Goal: Transaction & Acquisition: Purchase product/service

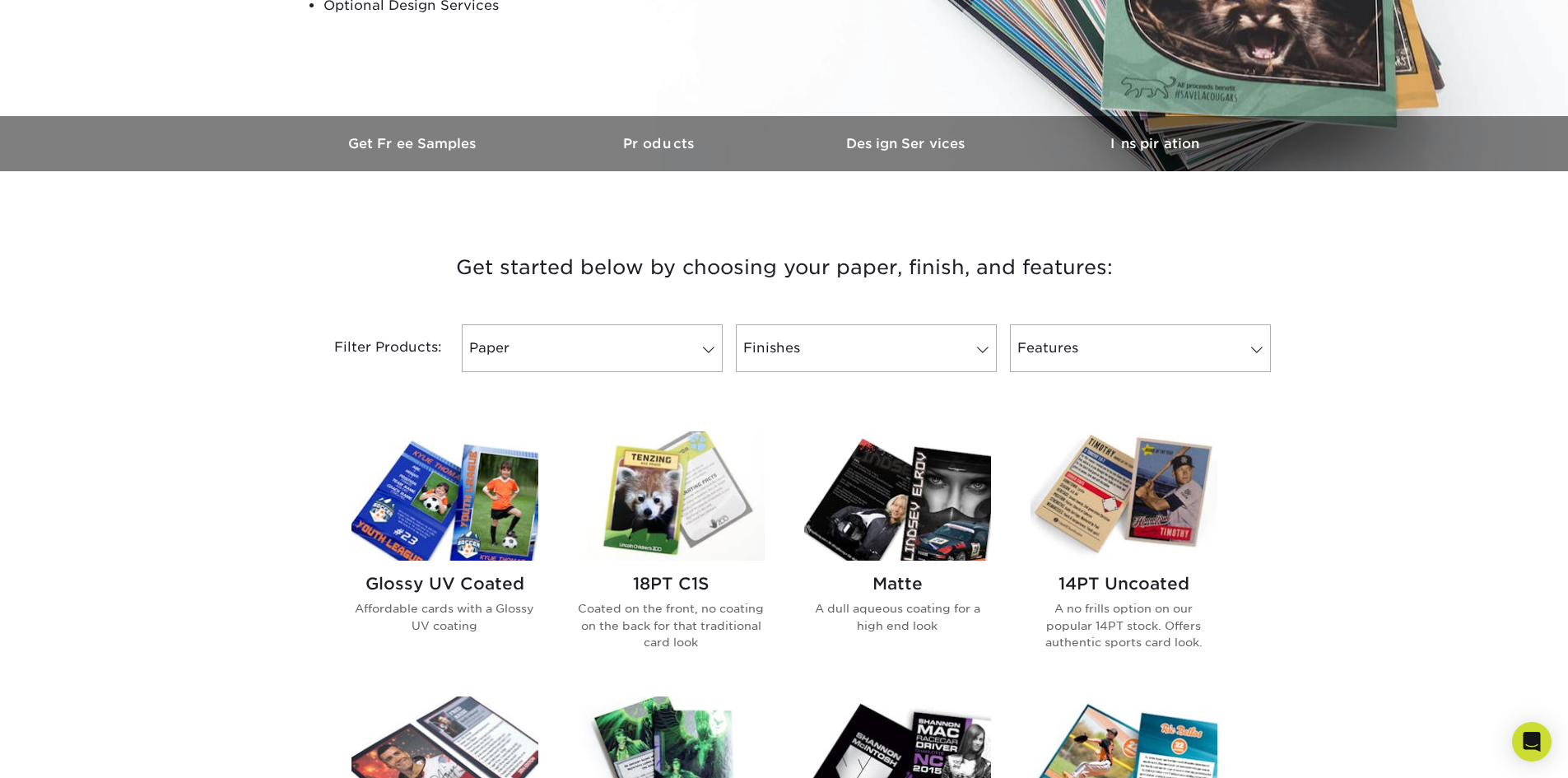
scroll to position [412, 0]
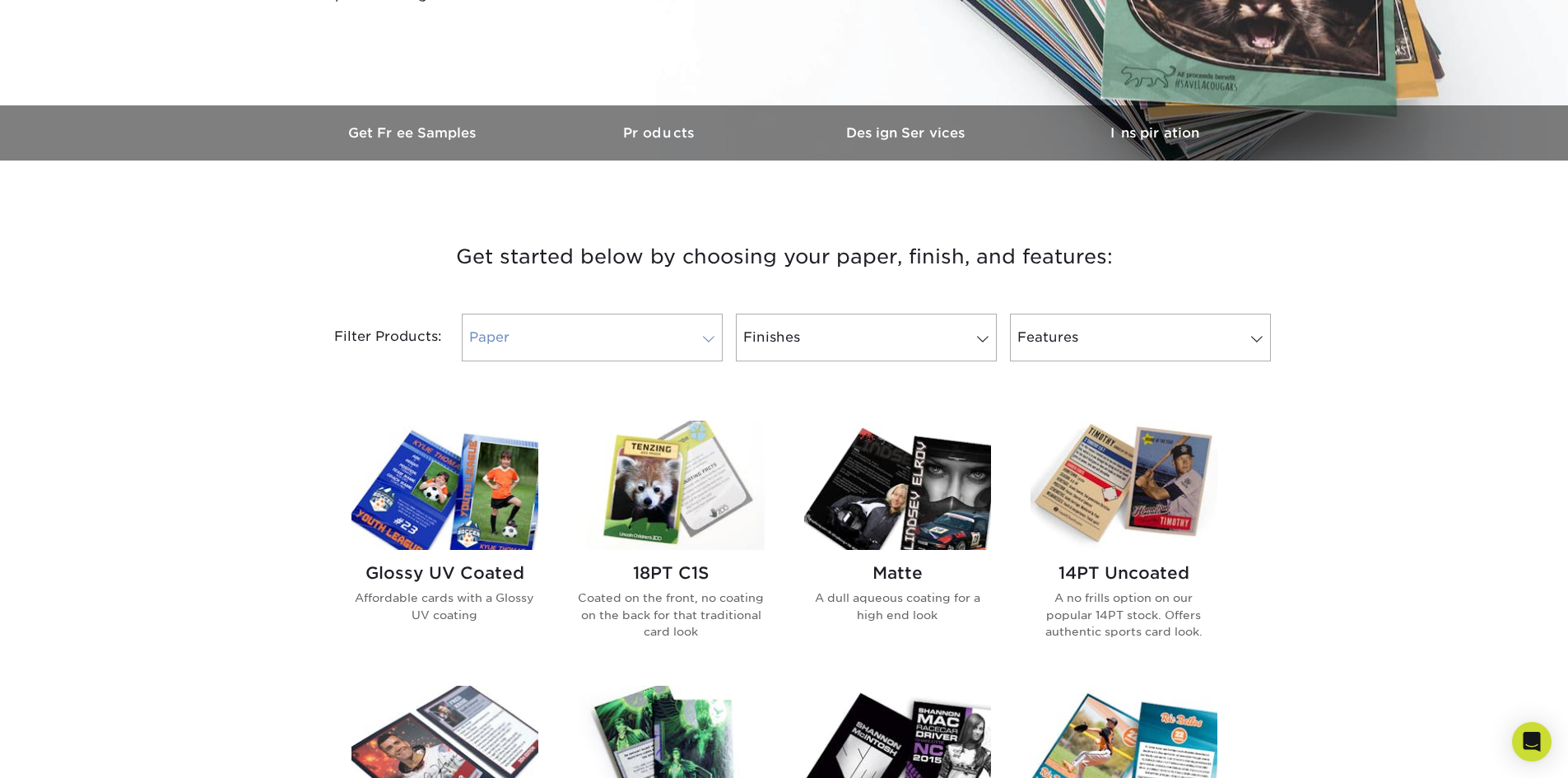
click at [692, 333] on link "Paper" at bounding box center [592, 337] width 261 height 47
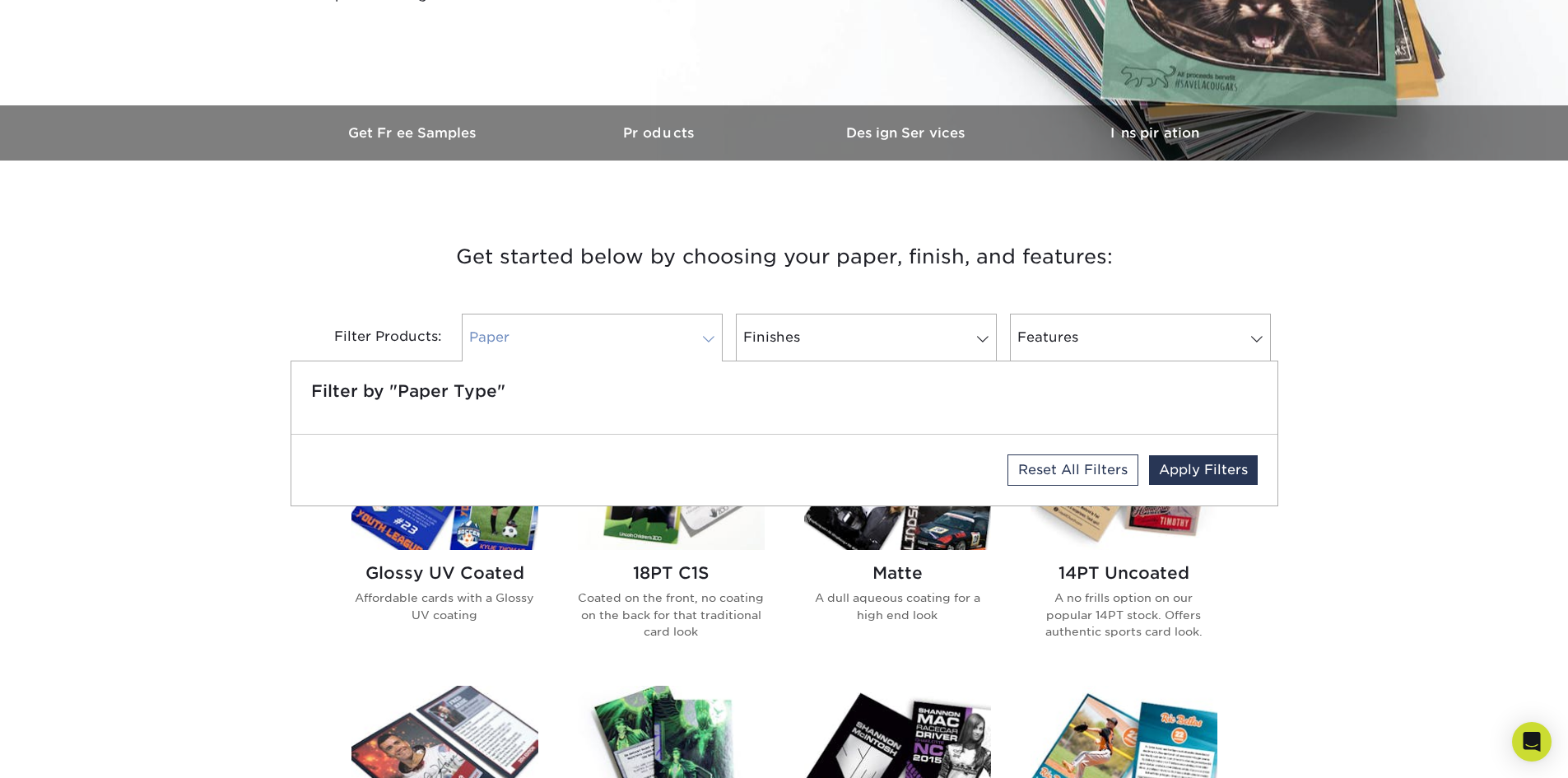
click at [692, 333] on link "Paper" at bounding box center [592, 337] width 261 height 47
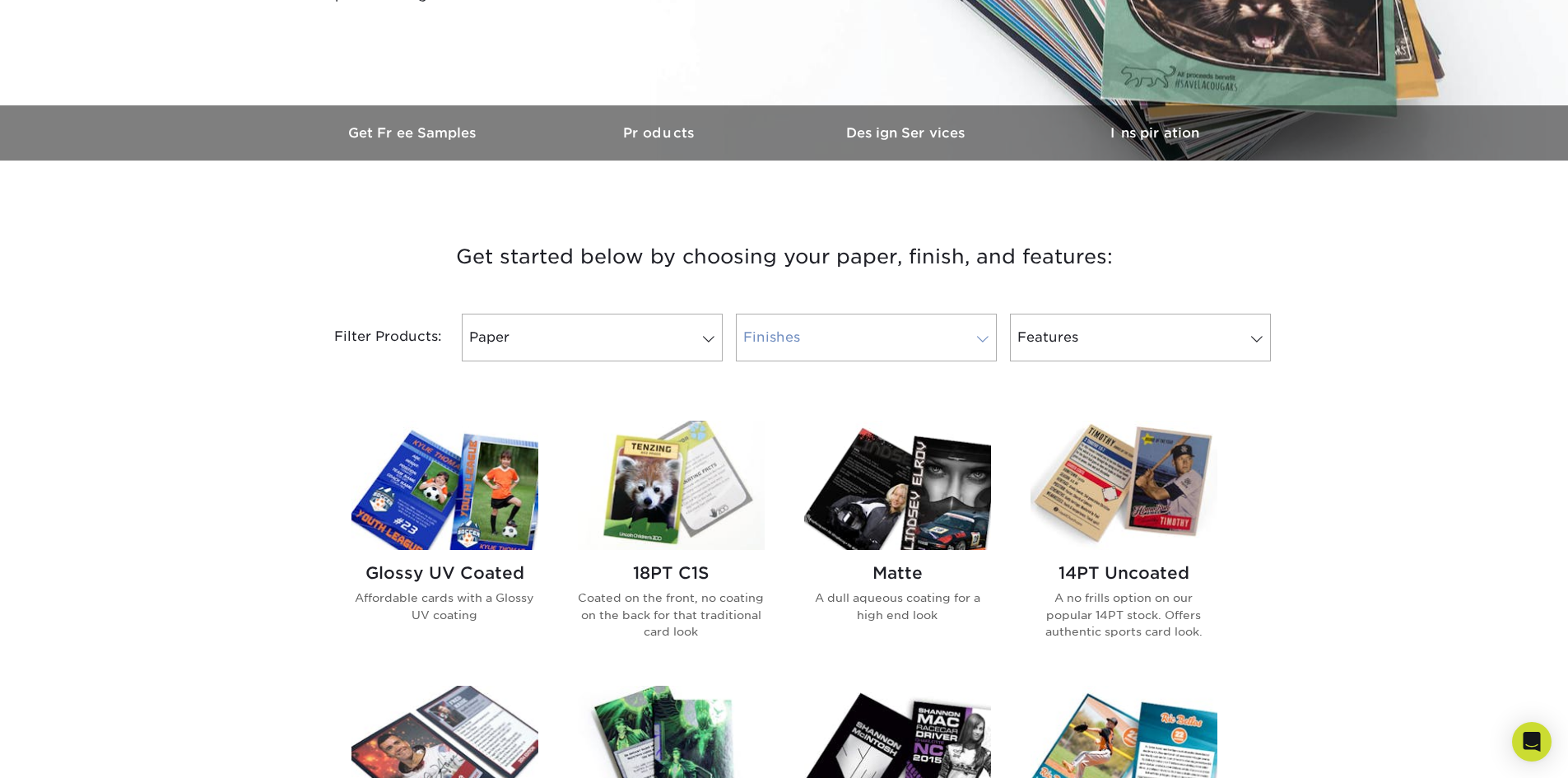
click at [936, 343] on link "Finishes" at bounding box center [866, 337] width 261 height 47
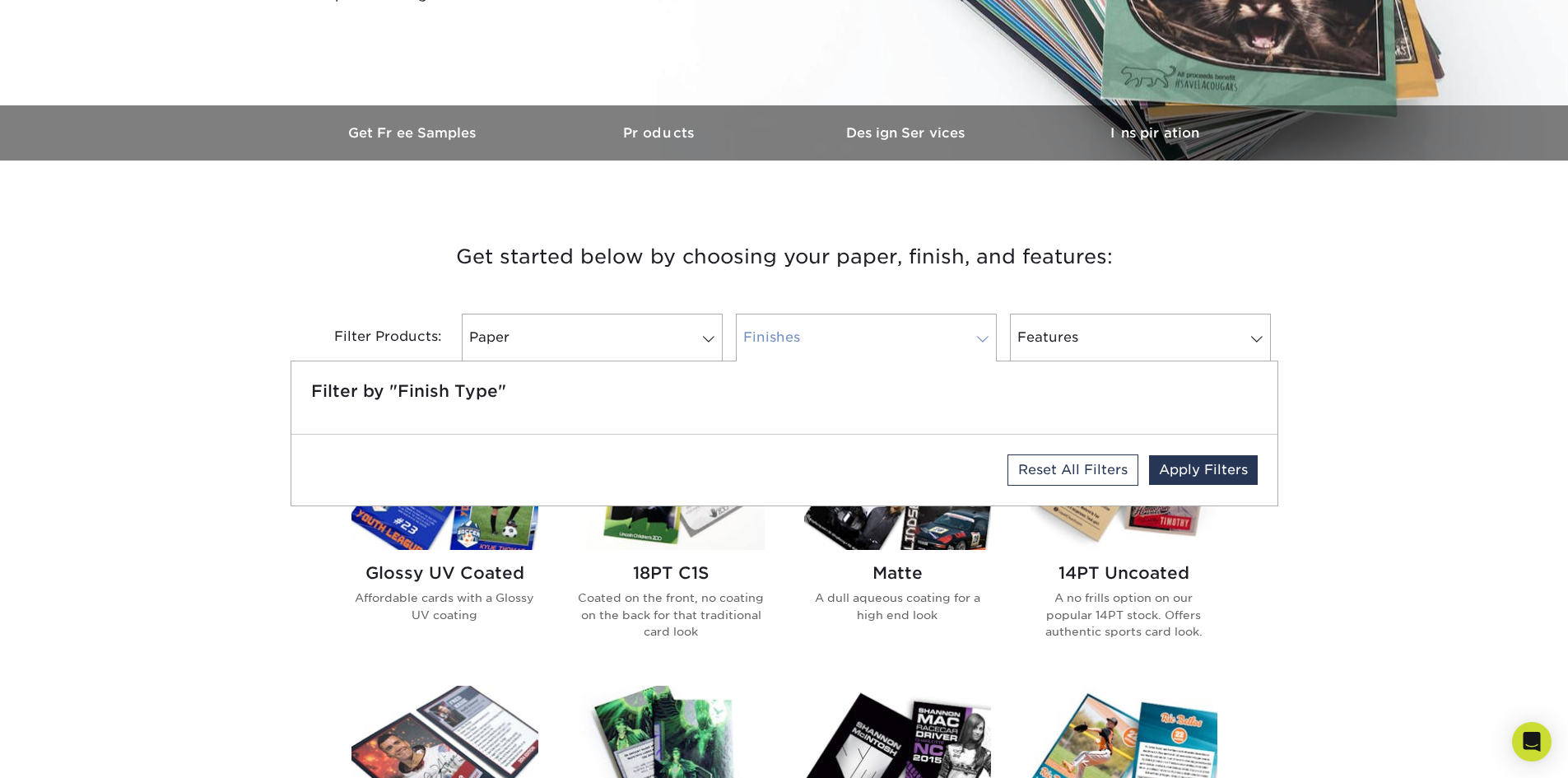
click at [936, 343] on link "Finishes" at bounding box center [866, 337] width 261 height 47
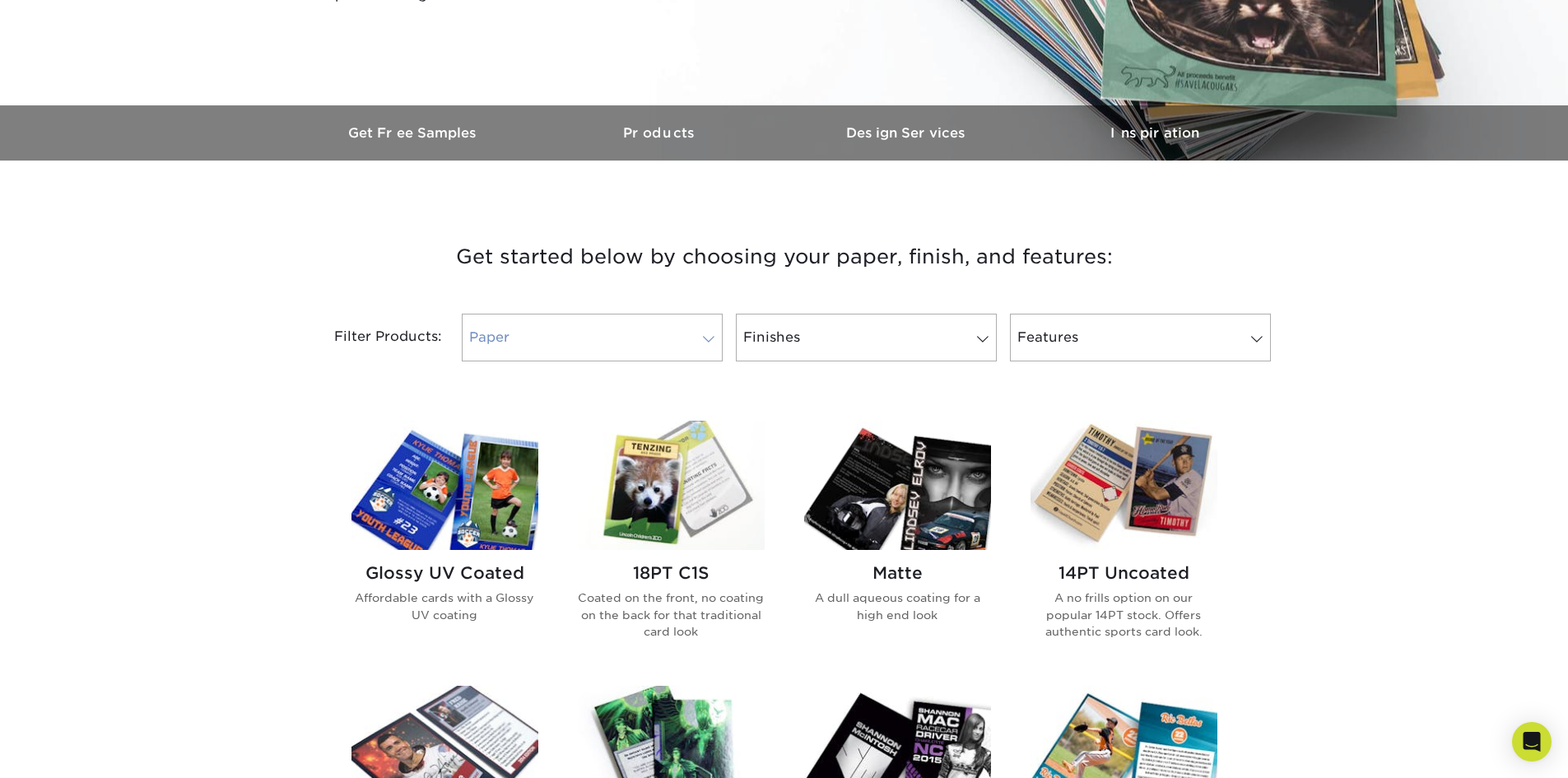
click at [605, 344] on link "Paper" at bounding box center [592, 337] width 261 height 47
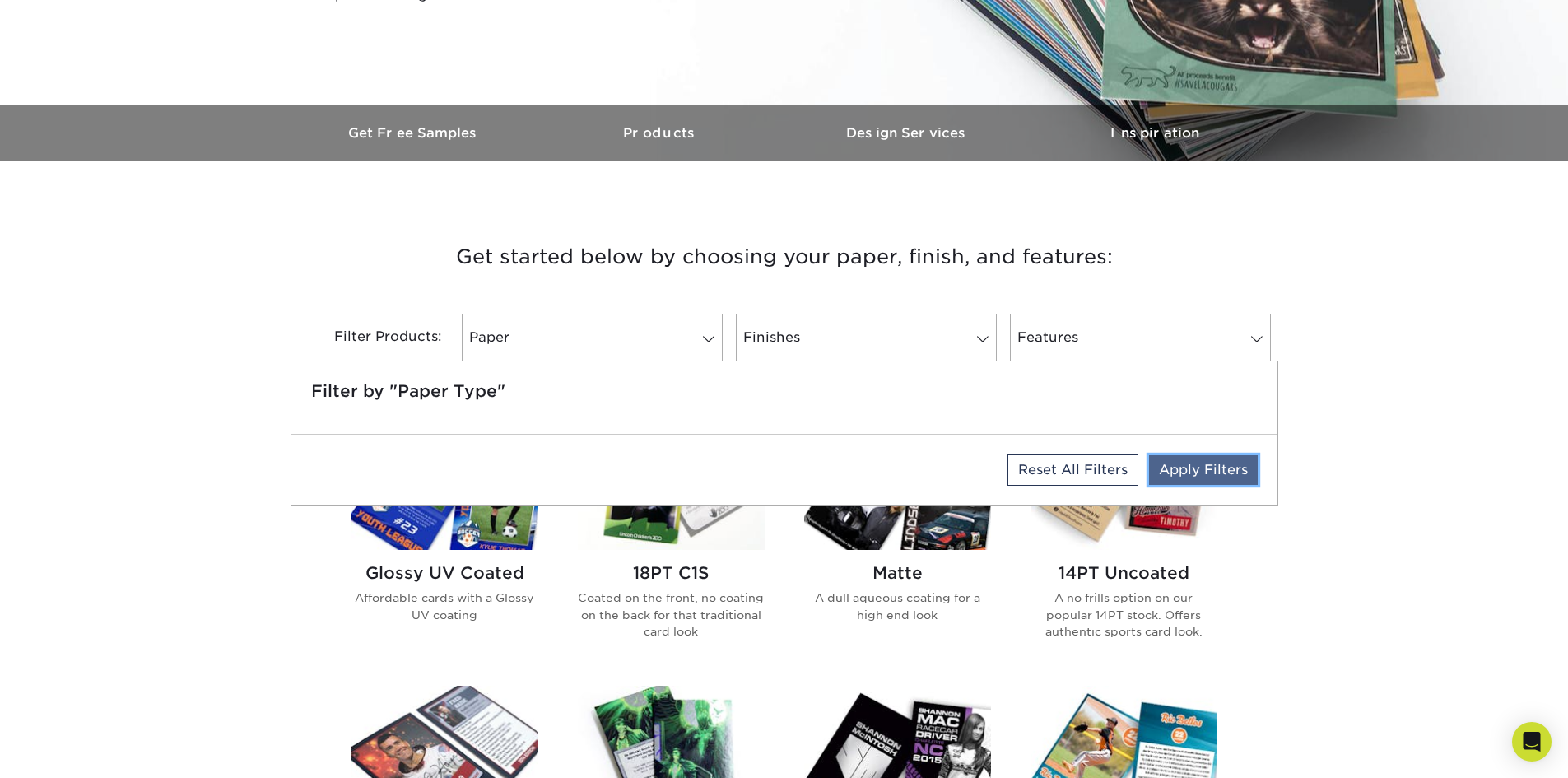
click at [1183, 471] on link "Apply Filters" at bounding box center [1203, 469] width 109 height 30
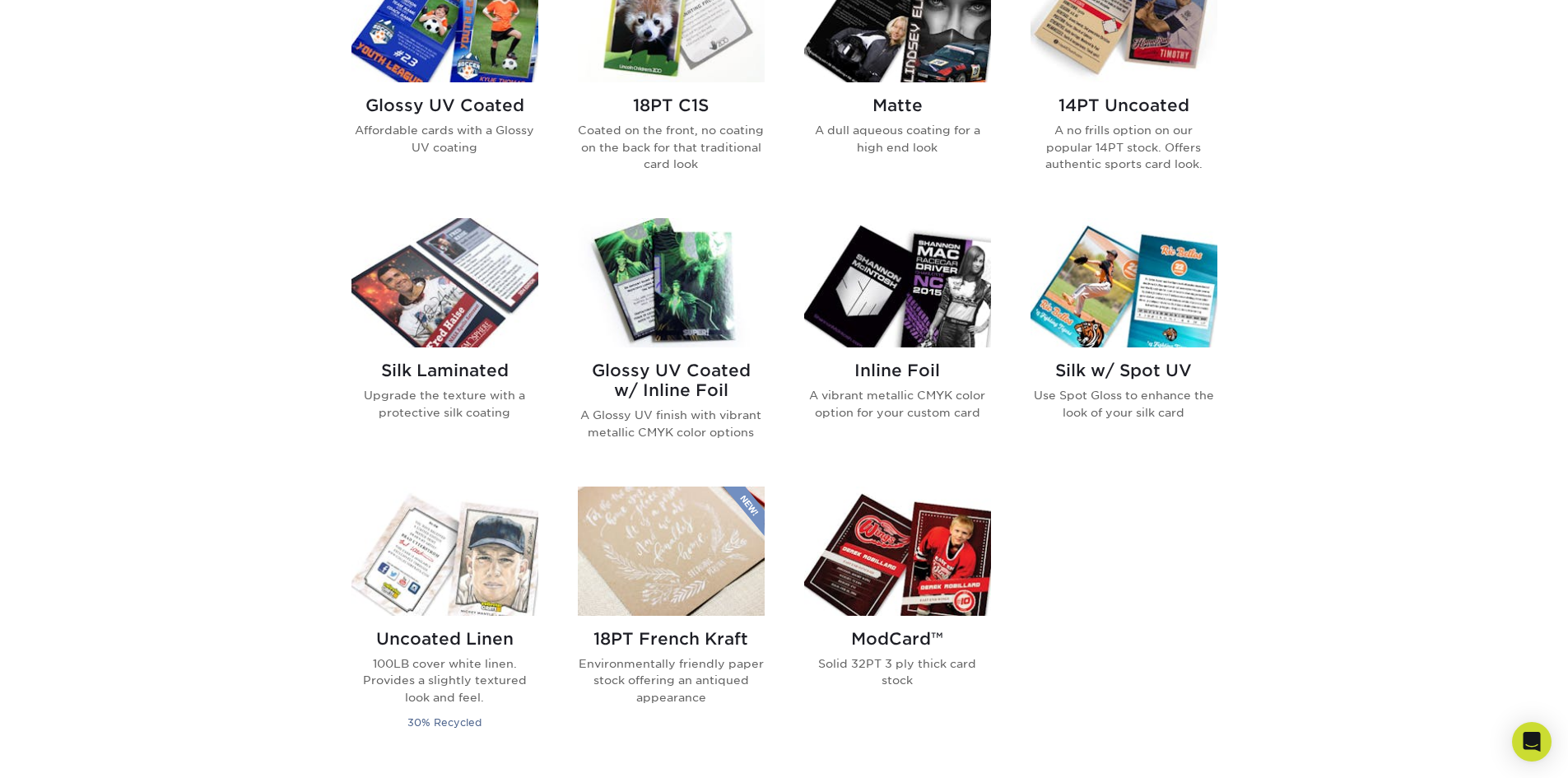
scroll to position [906, 0]
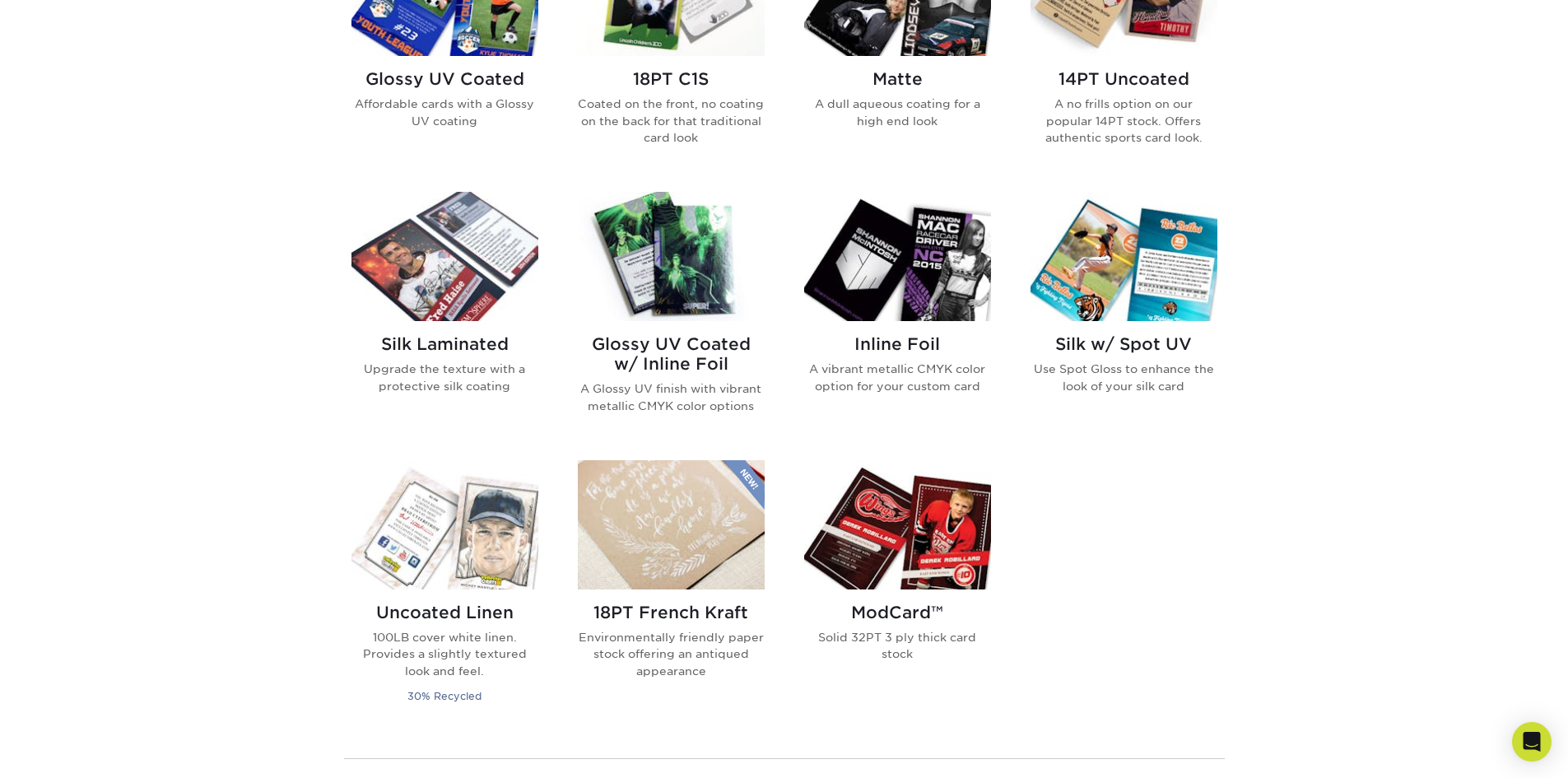
click at [674, 264] on img at bounding box center [670, 256] width 187 height 129
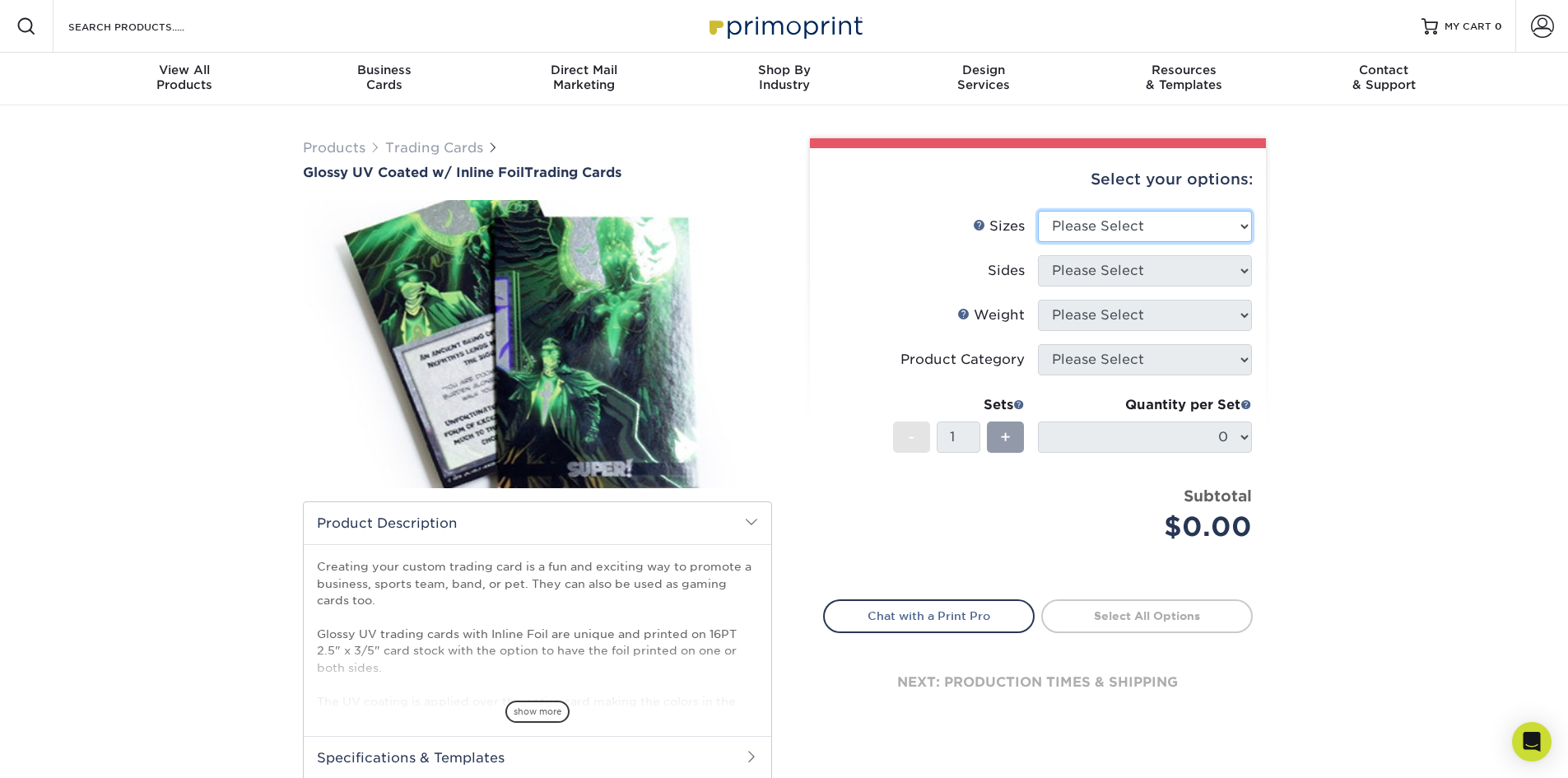
click at [1114, 228] on select "Please Select 2.5" x 3.5"" at bounding box center [1145, 226] width 214 height 31
select select "2.50x3.50"
click at [1038, 211] on select "Please Select 2.5" x 3.5"" at bounding box center [1145, 226] width 214 height 31
click at [1141, 275] on select "Please Select Print Both Sides - Foil Back Only Print Both Sides - Foil Both Si…" at bounding box center [1145, 271] width 214 height 31
select select "e9e9dfb3-fba1-4d60-972c-fd9ca5904d33"
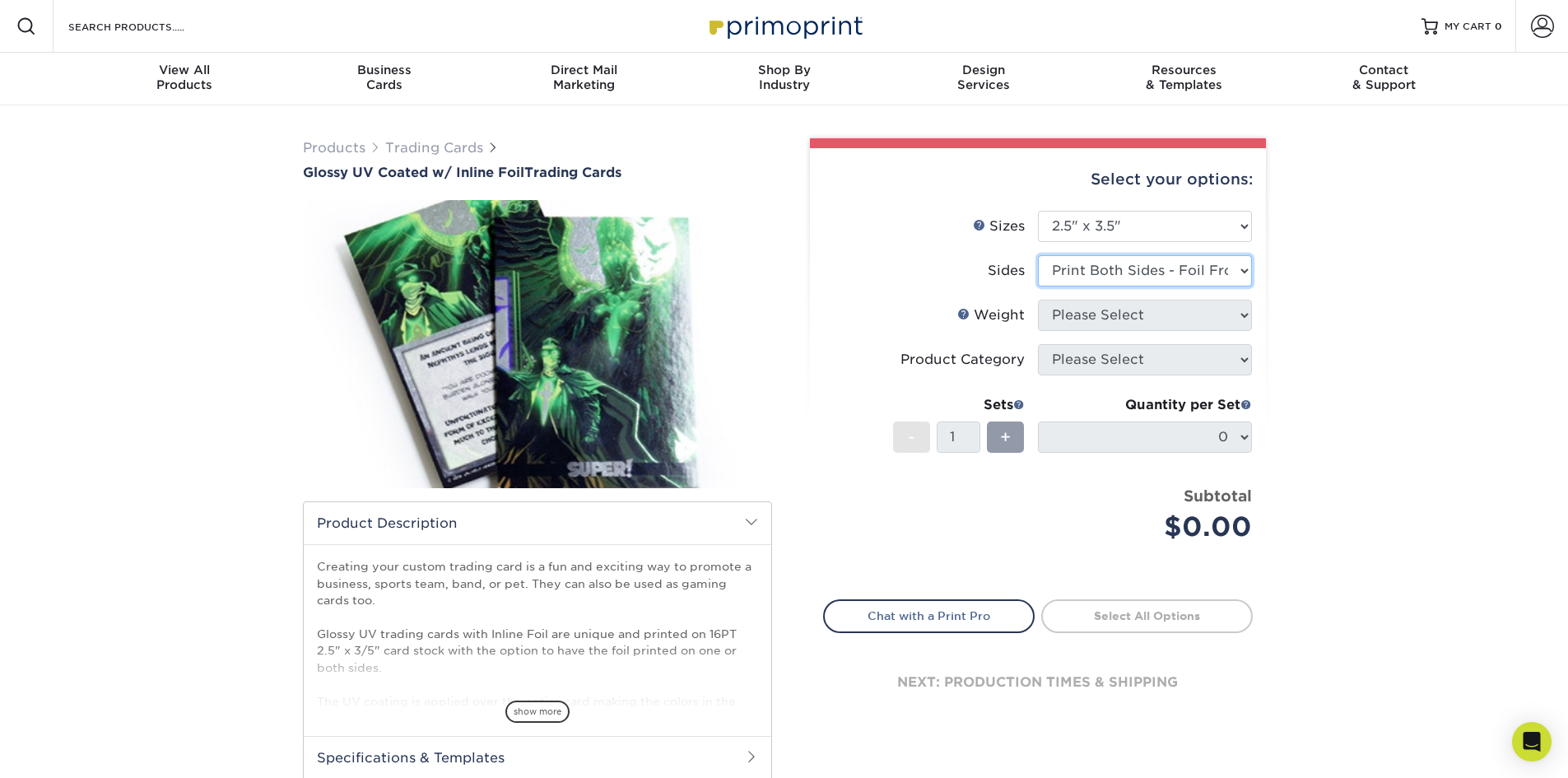
click at [1038, 255] on select "Please Select Print Both Sides - Foil Back Only Print Both Sides - Foil Both Si…" at bounding box center [1145, 271] width 214 height 31
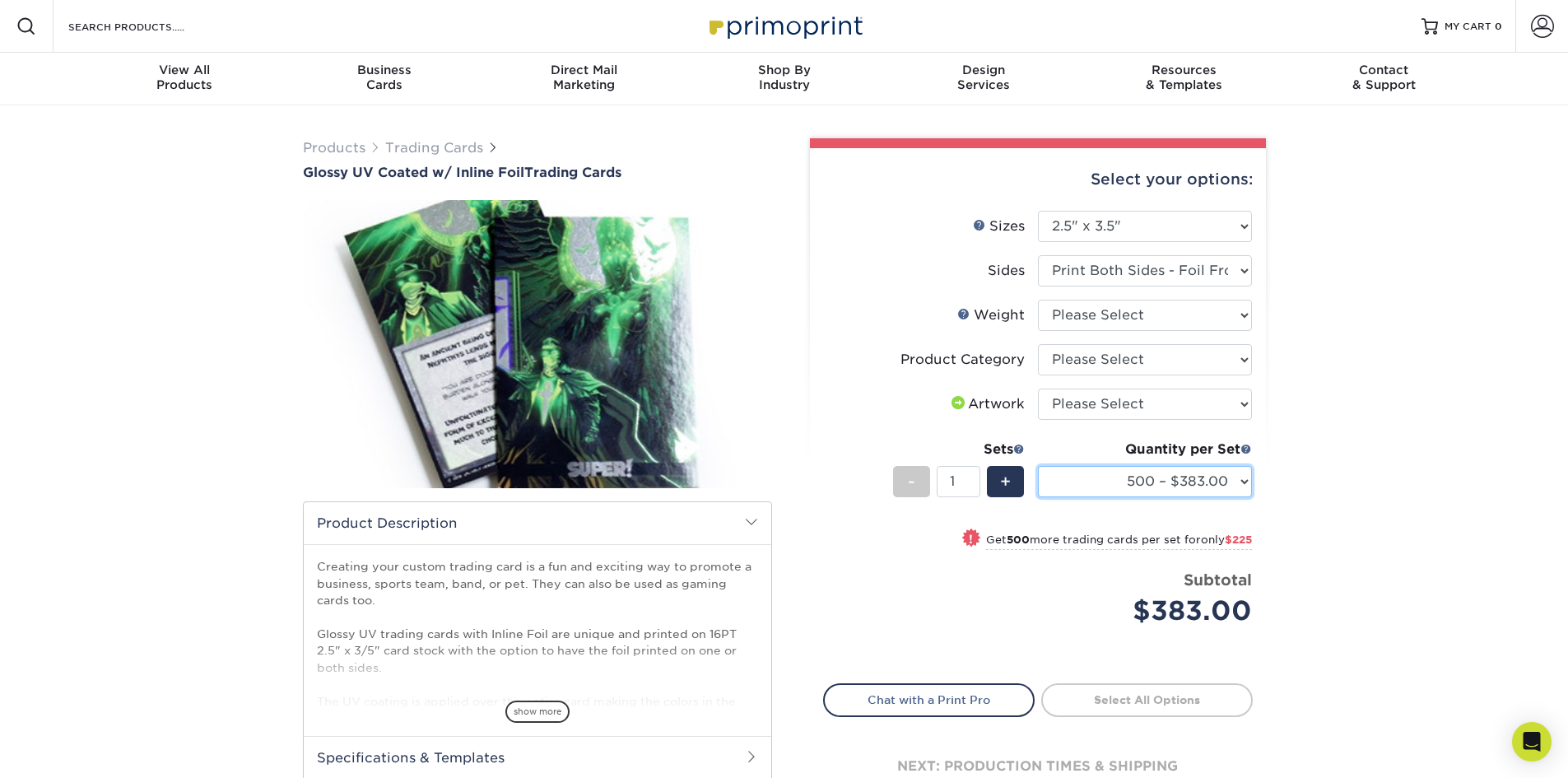
click at [1188, 482] on select "500 – $383.00 1000 – $608.00 2500 – $883.00 5000 – $1252.00" at bounding box center [1145, 481] width 214 height 31
click at [1190, 482] on select "500 – $383.00 1000 – $608.00 2500 – $883.00 5000 – $1252.00" at bounding box center [1145, 481] width 214 height 31
click at [1166, 354] on select "Please Select Trading Cards" at bounding box center [1145, 359] width 214 height 31
click at [1153, 479] on select "500 – $383.00 1000 – $608.00 2500 – $883.00 5000 – $1252.00" at bounding box center [1145, 481] width 214 height 31
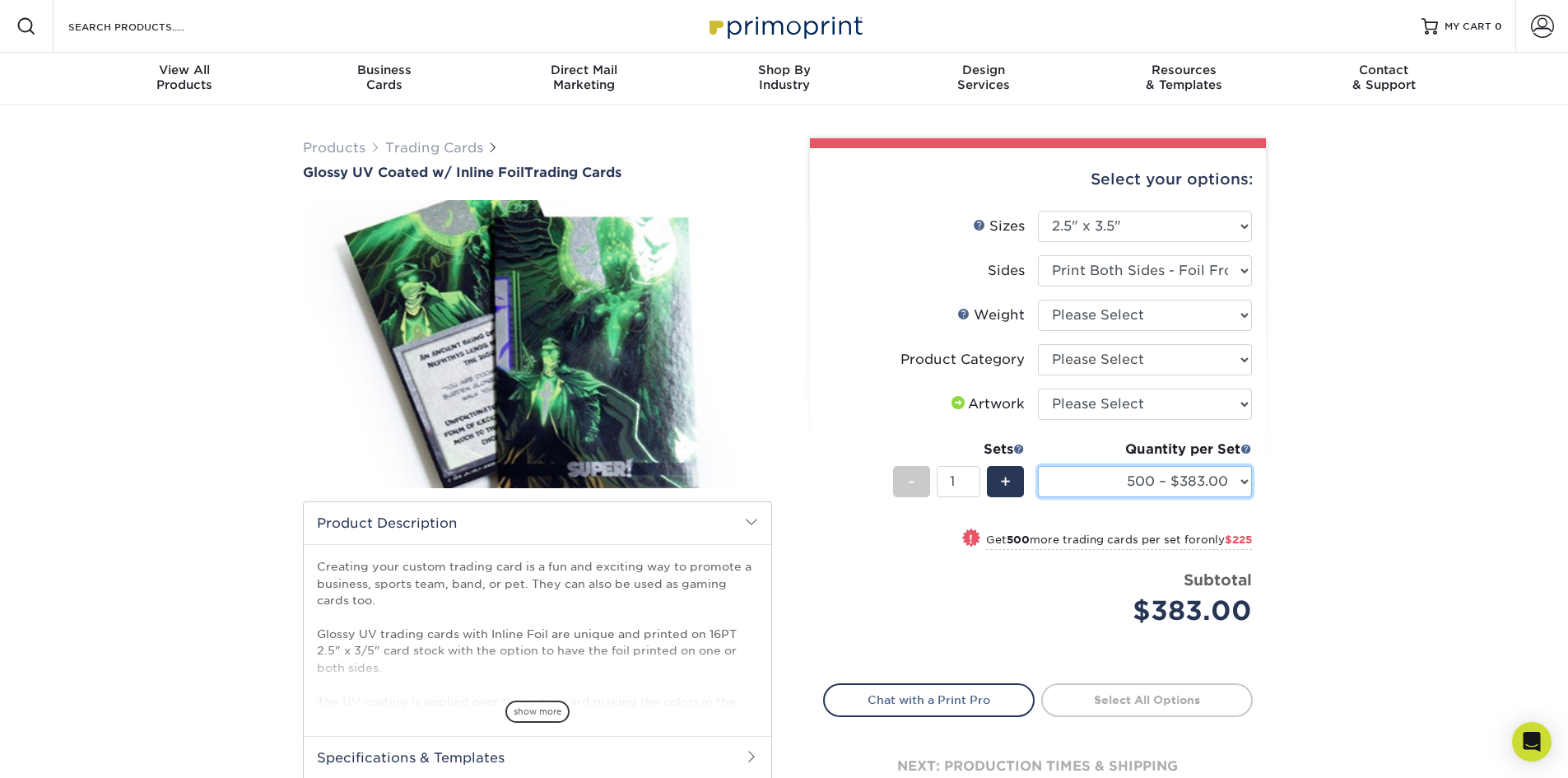
click at [1153, 479] on select "500 – $383.00 1000 – $608.00 2500 – $883.00 5000 – $1252.00" at bounding box center [1145, 481] width 214 height 31
click at [1153, 478] on select "500 – $383.00 1000 – $608.00 2500 – $883.00 5000 – $1252.00" at bounding box center [1145, 481] width 214 height 31
select select "1000 – $608.00"
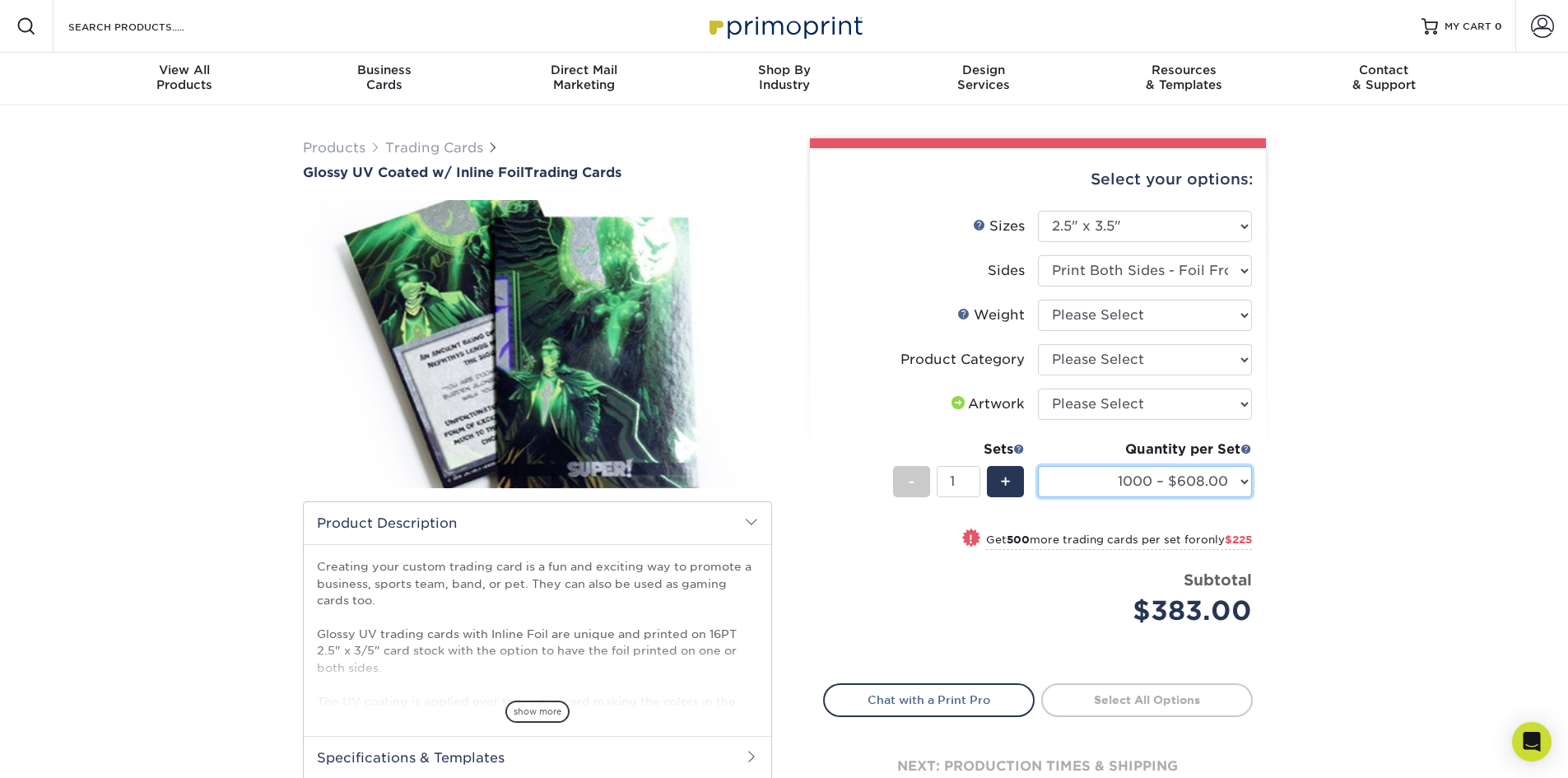
click at [1038, 466] on select "500 – $383.00 1000 – $608.00 2500 – $883.00 5000 – $1252.00" at bounding box center [1145, 481] width 214 height 31
click at [1141, 413] on select "Please Select I will upload files I need a design - $100" at bounding box center [1145, 404] width 214 height 31
select select "upload"
click at [1038, 389] on select "Please Select I will upload files I need a design - $100" at bounding box center [1145, 404] width 214 height 31
click at [1138, 483] on select "500 – $383.00 1000 – $608.00 2500 – $883.00 5000 – $1252.00" at bounding box center [1145, 481] width 214 height 31
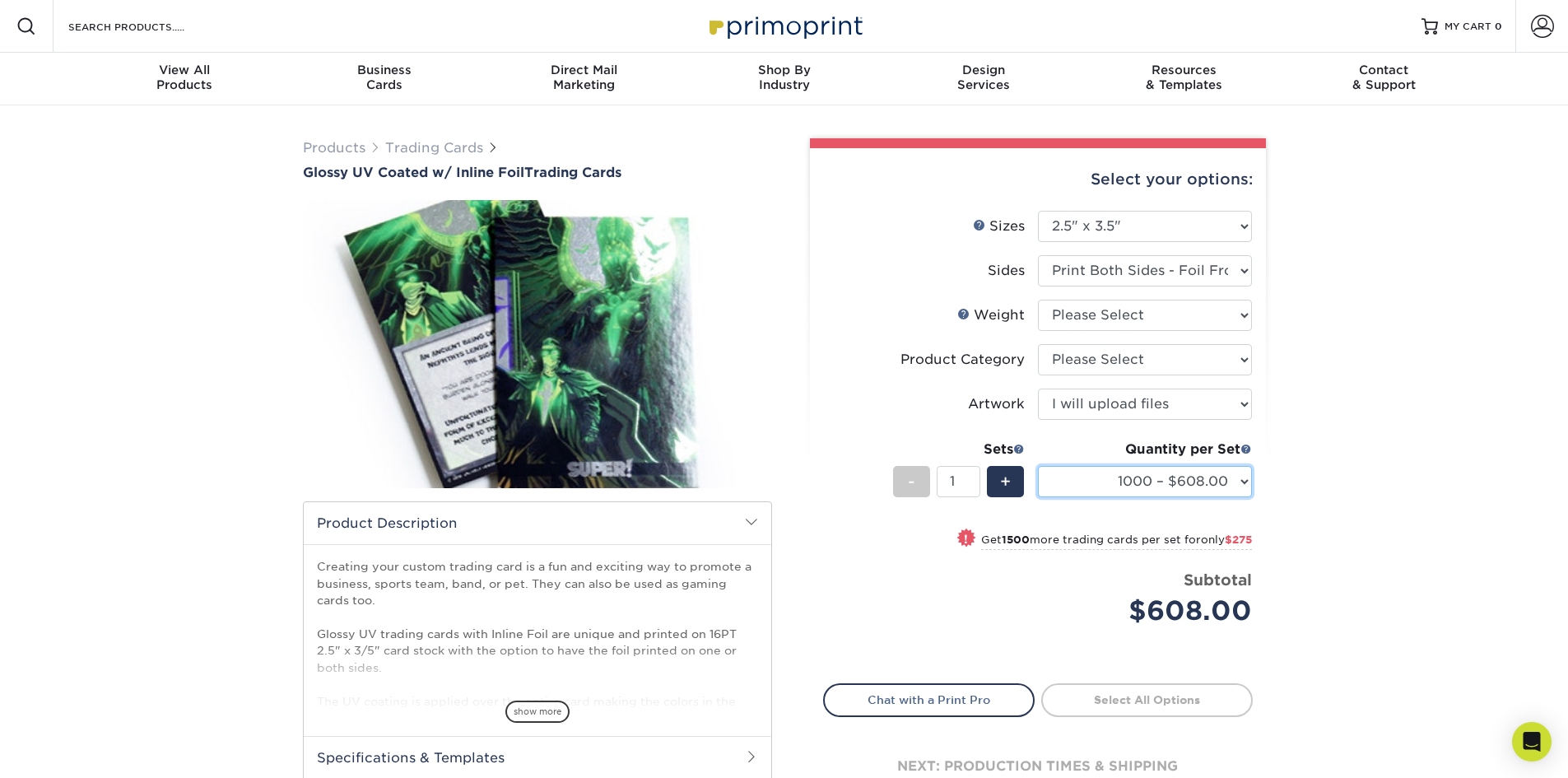
select select "500 – $383.00"
click at [1038, 466] on select "500 – $383.00 1000 – $608.00 2500 – $883.00 5000 – $1252.00" at bounding box center [1145, 481] width 214 height 31
click at [1172, 360] on select "Please Select Trading Cards" at bounding box center [1145, 359] width 214 height 31
select select "c2f9bce9-36c2-409d-b101-c29d9d031e18"
click at [1038, 344] on select "Please Select Trading Cards" at bounding box center [1145, 359] width 214 height 31
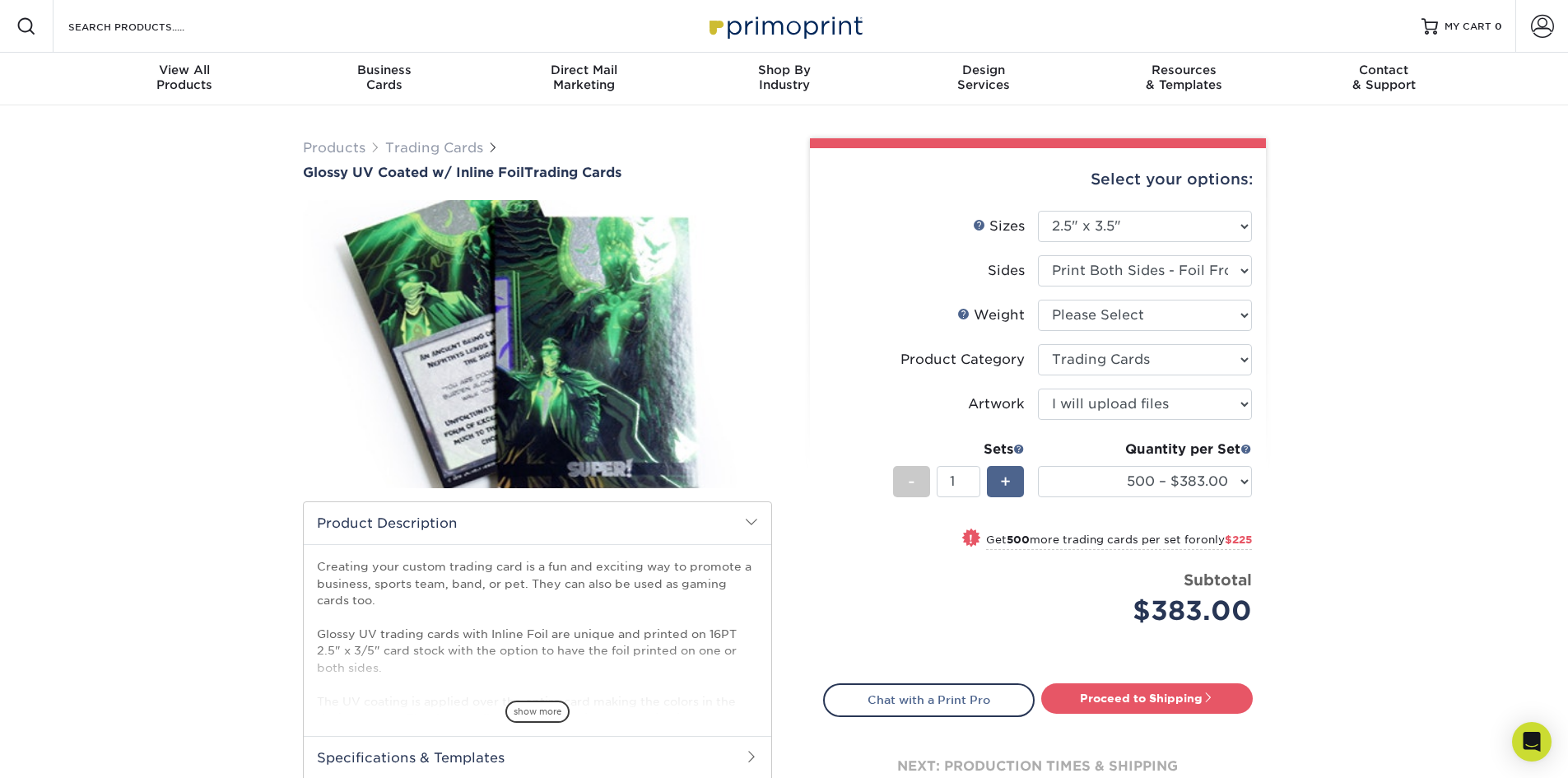
click at [1010, 477] on span "+" at bounding box center [1005, 481] width 11 height 25
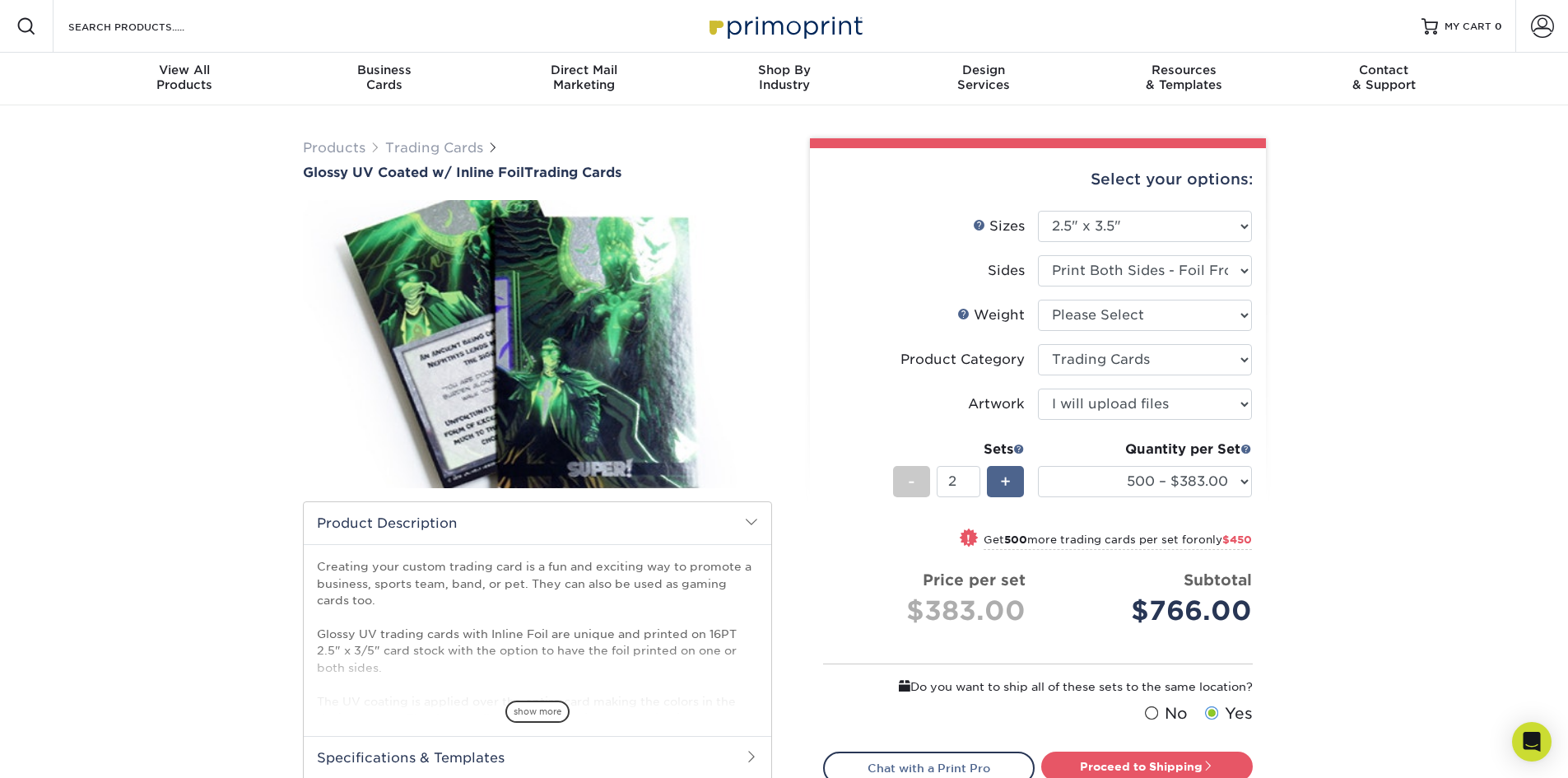
click at [1013, 476] on div "+" at bounding box center [1005, 481] width 37 height 31
click at [1015, 475] on div "+" at bounding box center [1005, 481] width 37 height 31
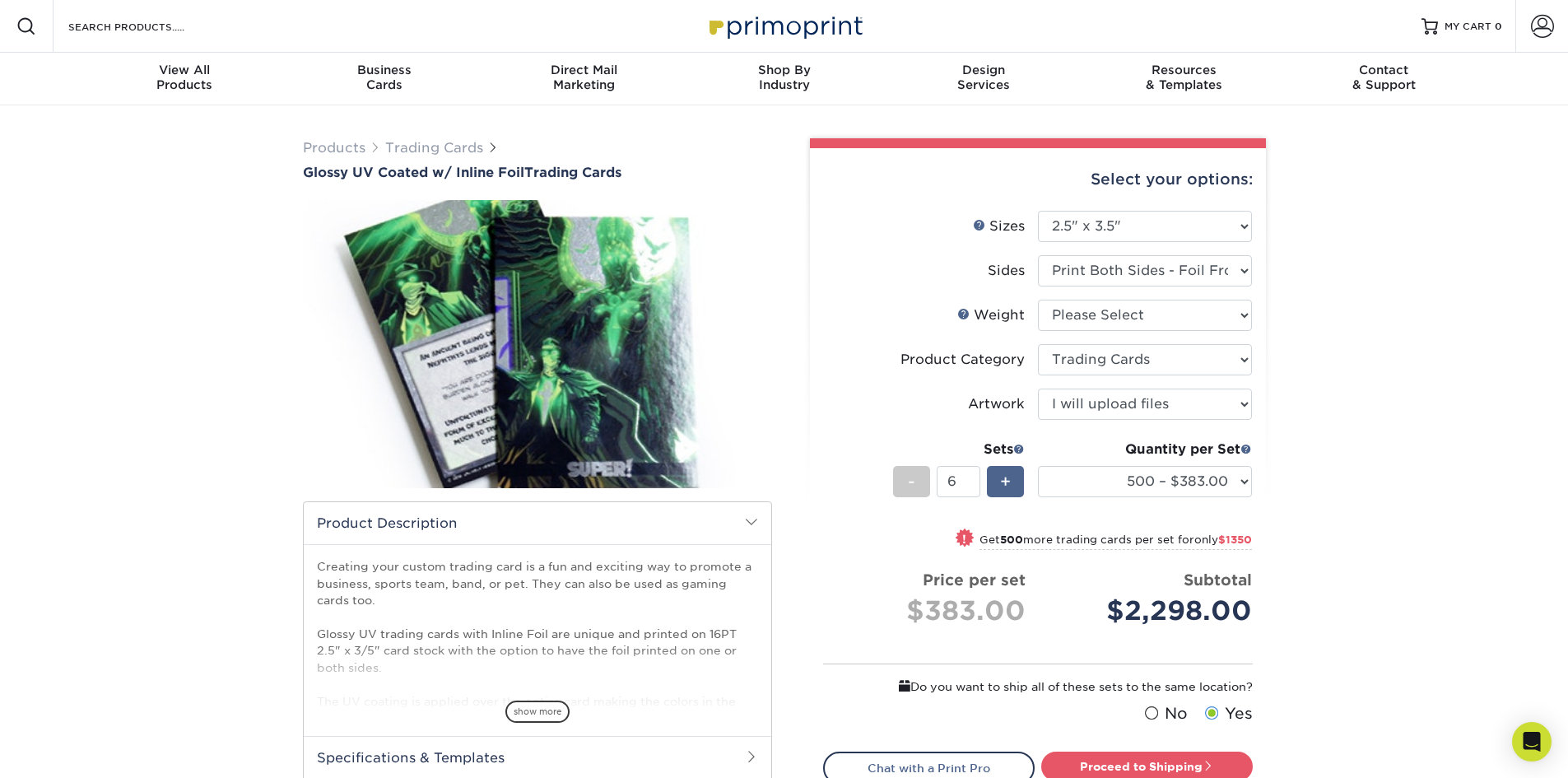
type input "7"
